Goal: Book appointment/travel/reservation

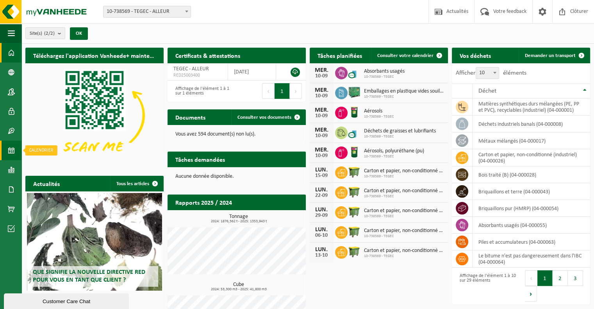
click at [10, 148] on span at bounding box center [11, 151] width 7 height 20
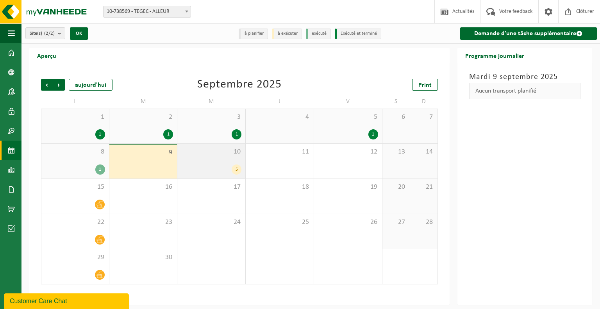
click at [221, 168] on div "5" at bounding box center [211, 169] width 60 height 10
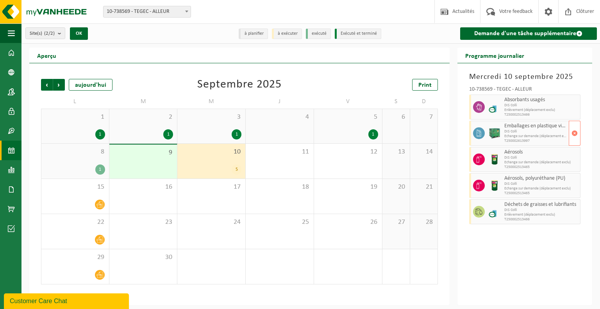
click at [531, 130] on span "DIS Colli" at bounding box center [535, 131] width 62 height 5
click at [498, 131] on img at bounding box center [495, 133] width 12 height 12
click at [237, 171] on div "5" at bounding box center [237, 169] width 10 height 10
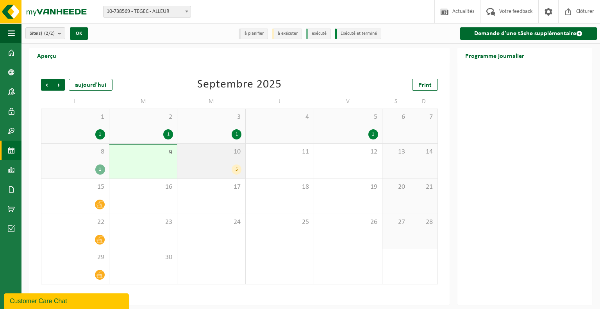
click at [237, 171] on div "5" at bounding box center [237, 169] width 10 height 10
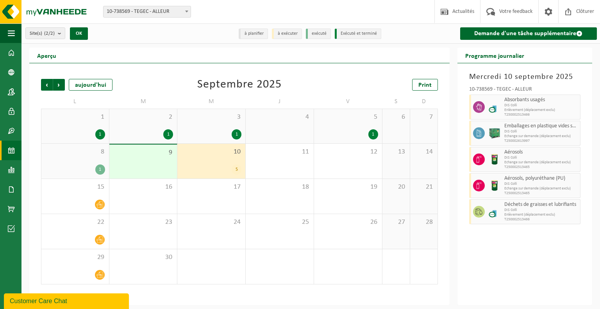
click at [516, 75] on h3 "Mercredi 10 septembre 2025" at bounding box center [524, 77] width 111 height 12
click at [211, 158] on div "10 5" at bounding box center [211, 161] width 68 height 35
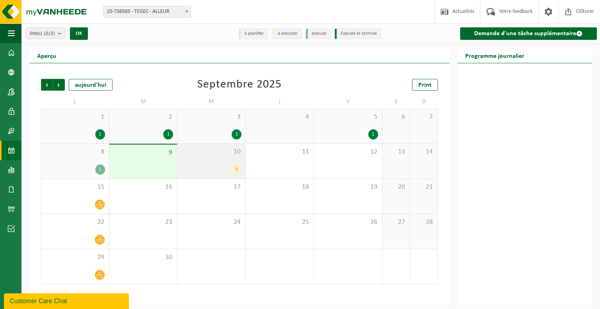
click at [222, 177] on div "10 5" at bounding box center [211, 161] width 68 height 35
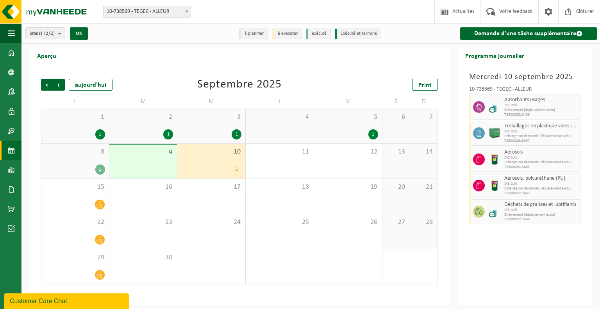
click at [234, 172] on div "5" at bounding box center [237, 169] width 10 height 10
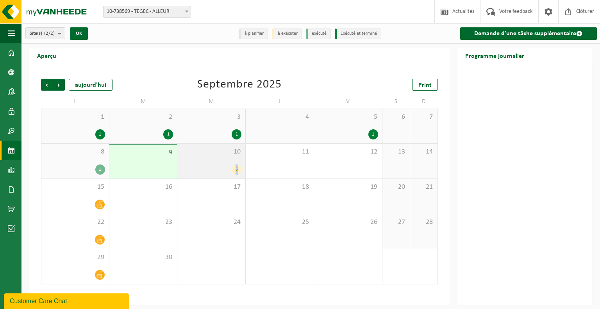
click at [234, 172] on div "5" at bounding box center [237, 169] width 10 height 10
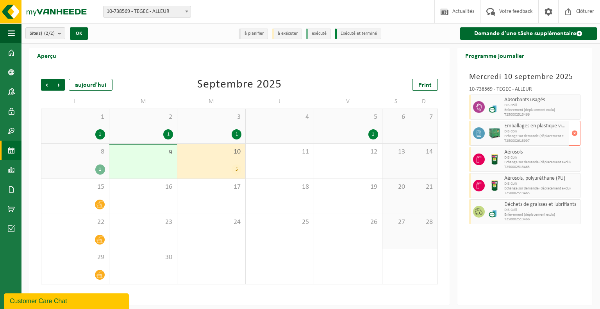
click at [484, 134] on div at bounding box center [478, 133] width 18 height 25
click at [478, 135] on icon at bounding box center [478, 133] width 7 height 7
drag, startPoint x: 479, startPoint y: 137, endPoint x: 542, endPoint y: 136, distance: 63.3
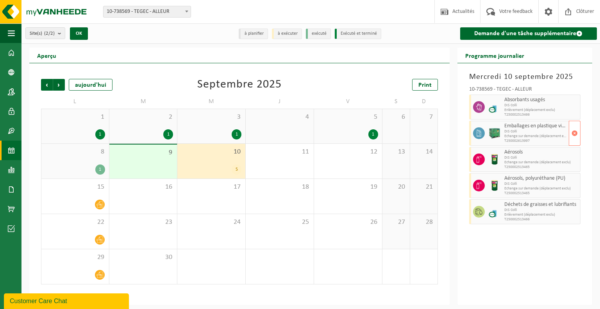
click at [542, 136] on span "Echange sur demande (déplacement exclu)" at bounding box center [535, 136] width 62 height 5
click at [509, 162] on span "Echange sur demande (déplacement exclu)" at bounding box center [535, 162] width 62 height 5
click at [509, 179] on span "Aérosols, polyuréthane (PU)" at bounding box center [535, 178] width 62 height 6
click at [485, 213] on div at bounding box center [478, 211] width 18 height 25
